Goal: Task Accomplishment & Management: Manage account settings

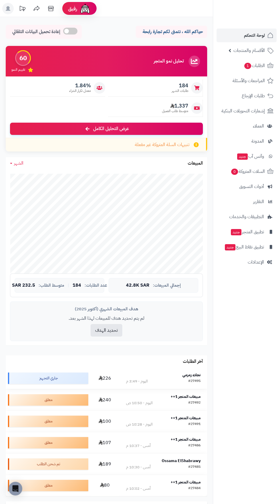
click at [188, 375] on strong "نجلاء زمزمي" at bounding box center [191, 375] width 18 height 6
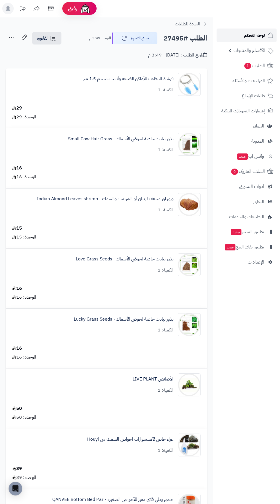
click at [249, 33] on span "لوحة التحكم" at bounding box center [254, 35] width 21 height 8
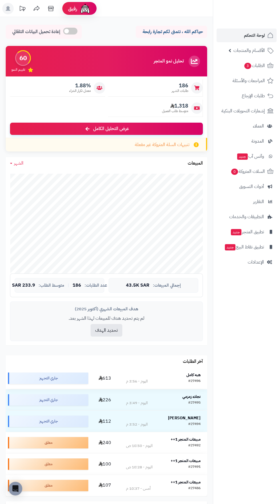
click at [199, 378] on div "هبه كامل" at bounding box center [163, 375] width 74 height 6
click at [197, 370] on td "هبه كامل #27496 اليوم - 3:56 م" at bounding box center [163, 378] width 88 height 21
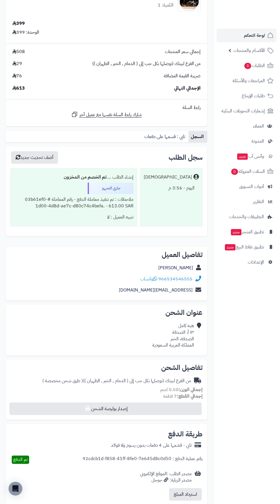
scroll to position [555, 0]
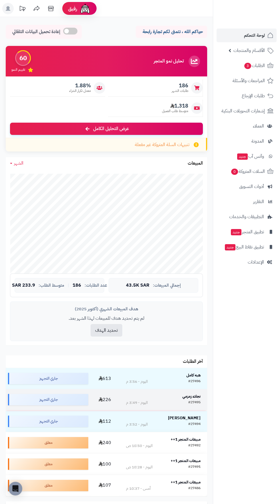
click at [190, 397] on strong "نجلاء زمزمي" at bounding box center [191, 397] width 18 height 6
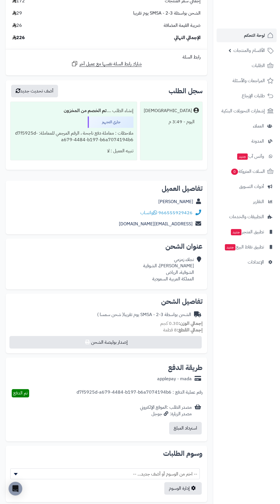
scroll to position [576, 0]
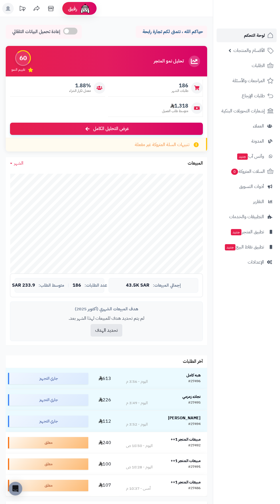
click at [256, 36] on span "لوحة التحكم" at bounding box center [254, 35] width 21 height 8
